Goal: Transaction & Acquisition: Purchase product/service

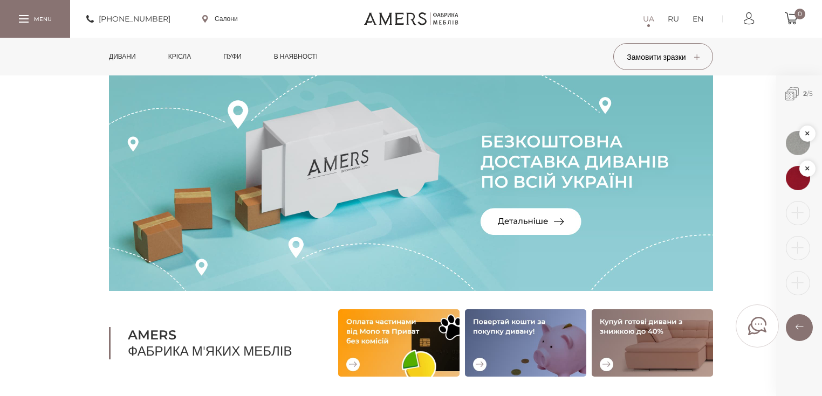
click at [129, 61] on link "Дивани" at bounding box center [122, 57] width 43 height 38
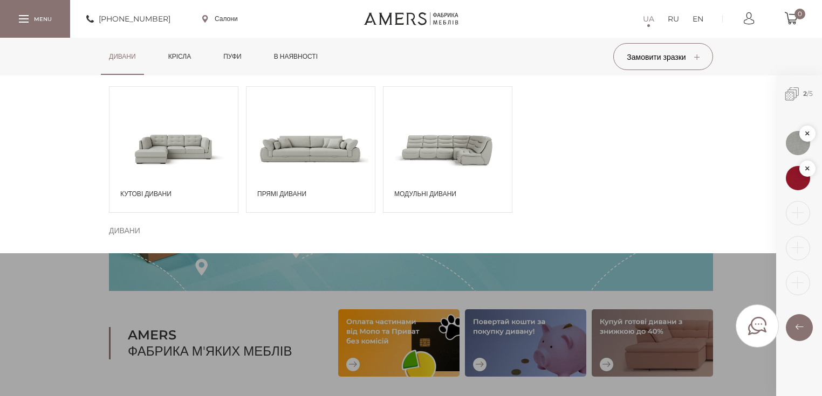
click at [173, 182] on span at bounding box center [173, 148] width 128 height 75
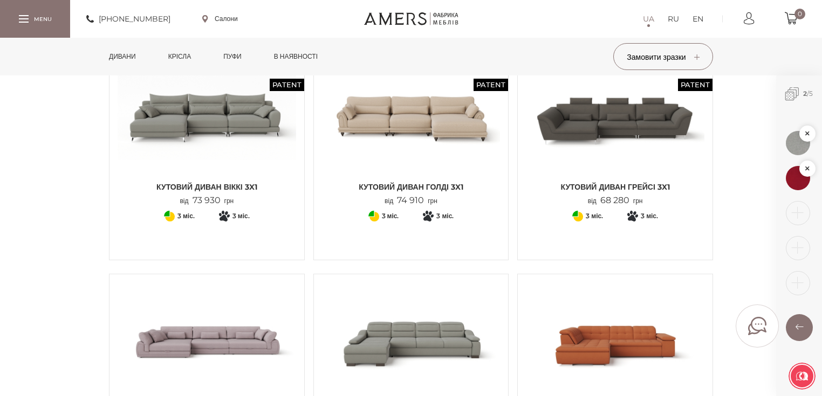
scroll to position [1036, 0]
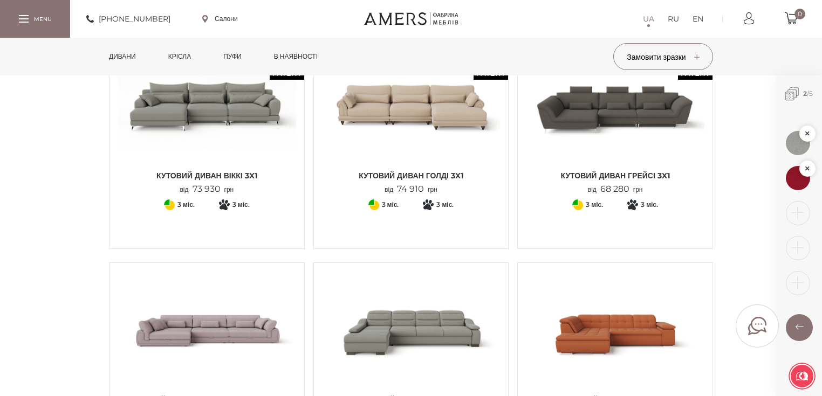
click at [654, 177] on span "Кутовий диван ГРЕЙСІ 3x1" at bounding box center [615, 175] width 179 height 11
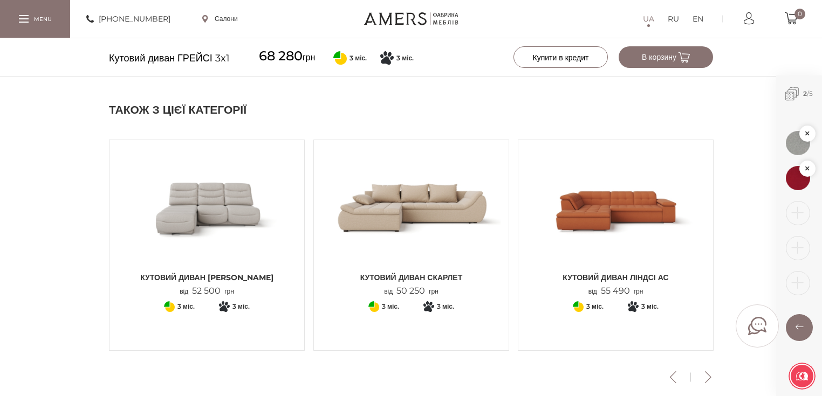
scroll to position [992, 0]
